Goal: Task Accomplishment & Management: Manage account settings

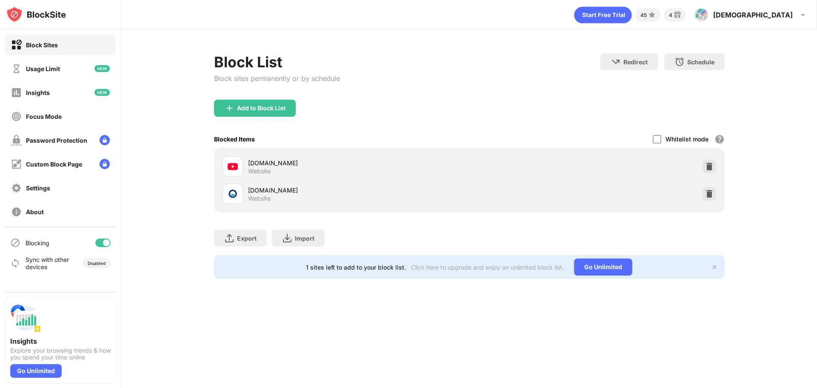
click at [255, 108] on div "Add to Block List" at bounding box center [261, 108] width 48 height 7
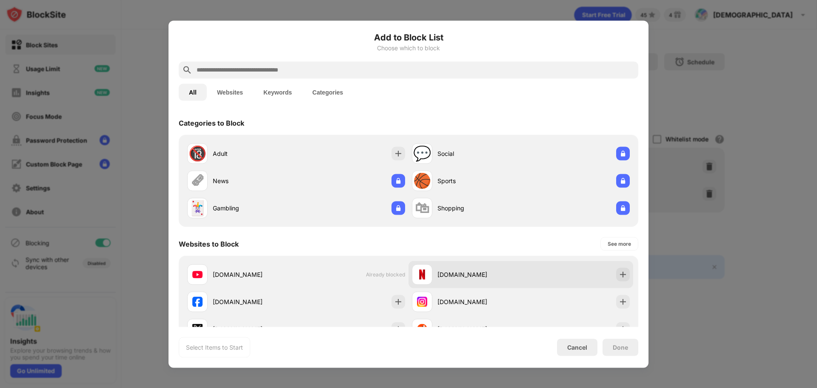
click at [515, 277] on div "netflix.com" at bounding box center [478, 274] width 83 height 9
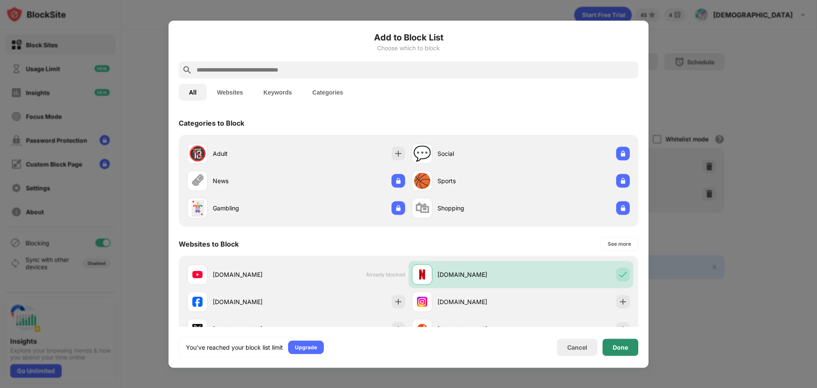
click at [613, 352] on div "Done" at bounding box center [620, 346] width 36 height 17
